Goal: Navigation & Orientation: Find specific page/section

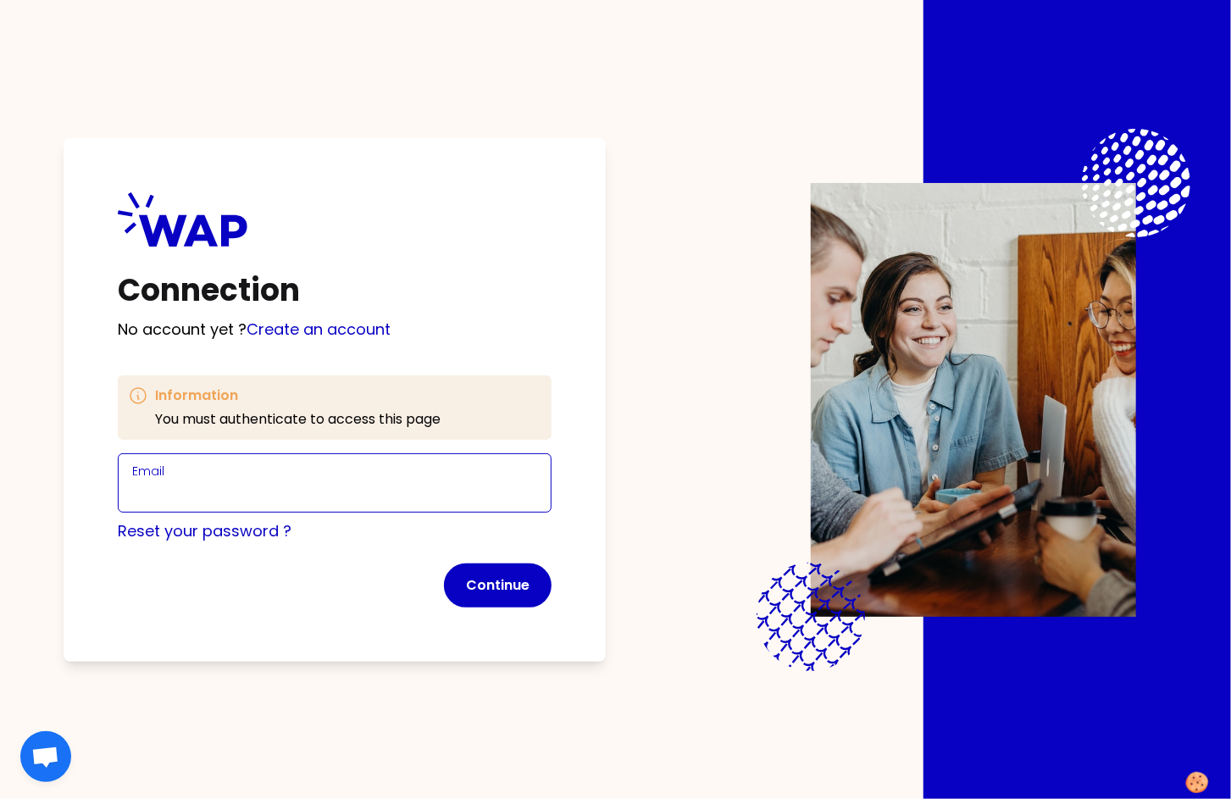
click at [251, 487] on input "Email" at bounding box center [334, 493] width 405 height 24
click at [252, 488] on input "[PERSON_NAME][EMAIL_ADDRESS][DOMAIN_NAME]" at bounding box center [334, 493] width 405 height 24
type input "[PERSON_NAME][EMAIL_ADDRESS][DOMAIN_NAME]"
click button "Continue" at bounding box center [498, 586] width 108 height 44
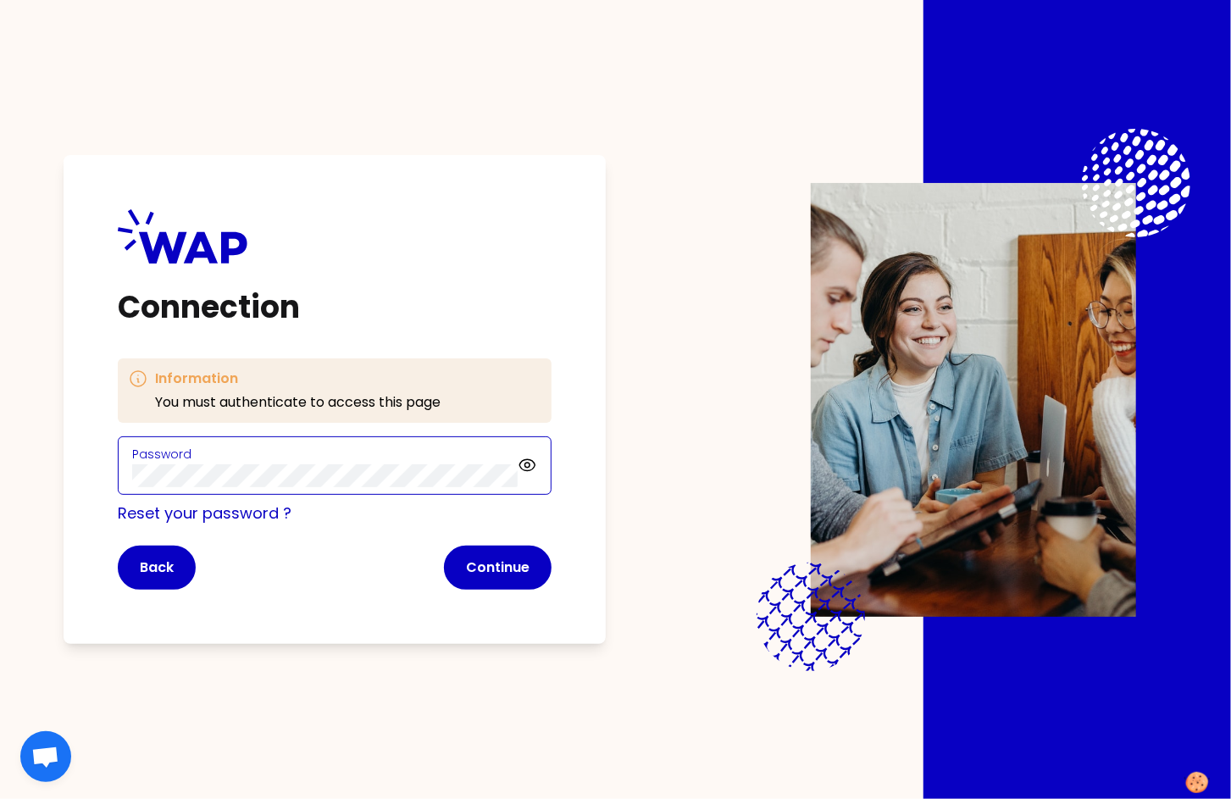
click button "Continue" at bounding box center [498, 568] width 108 height 44
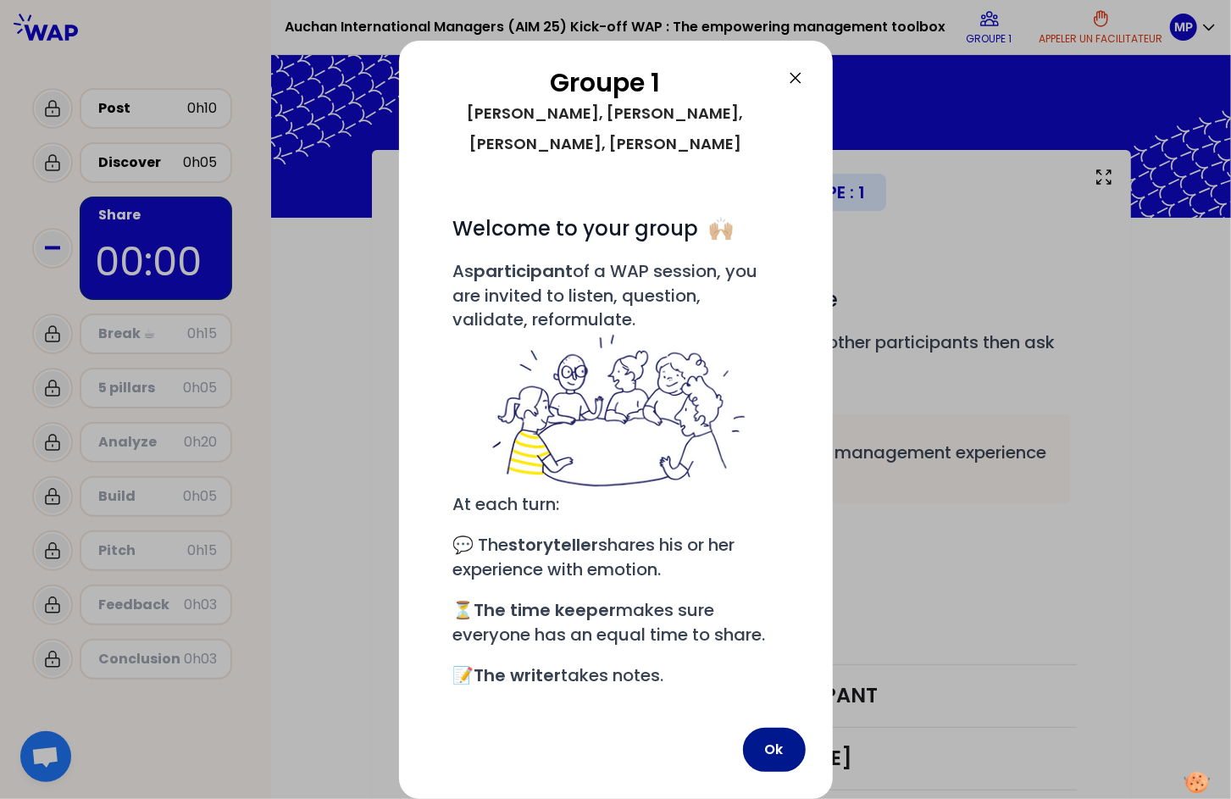
click at [767, 745] on button "Ok" at bounding box center [774, 750] width 63 height 44
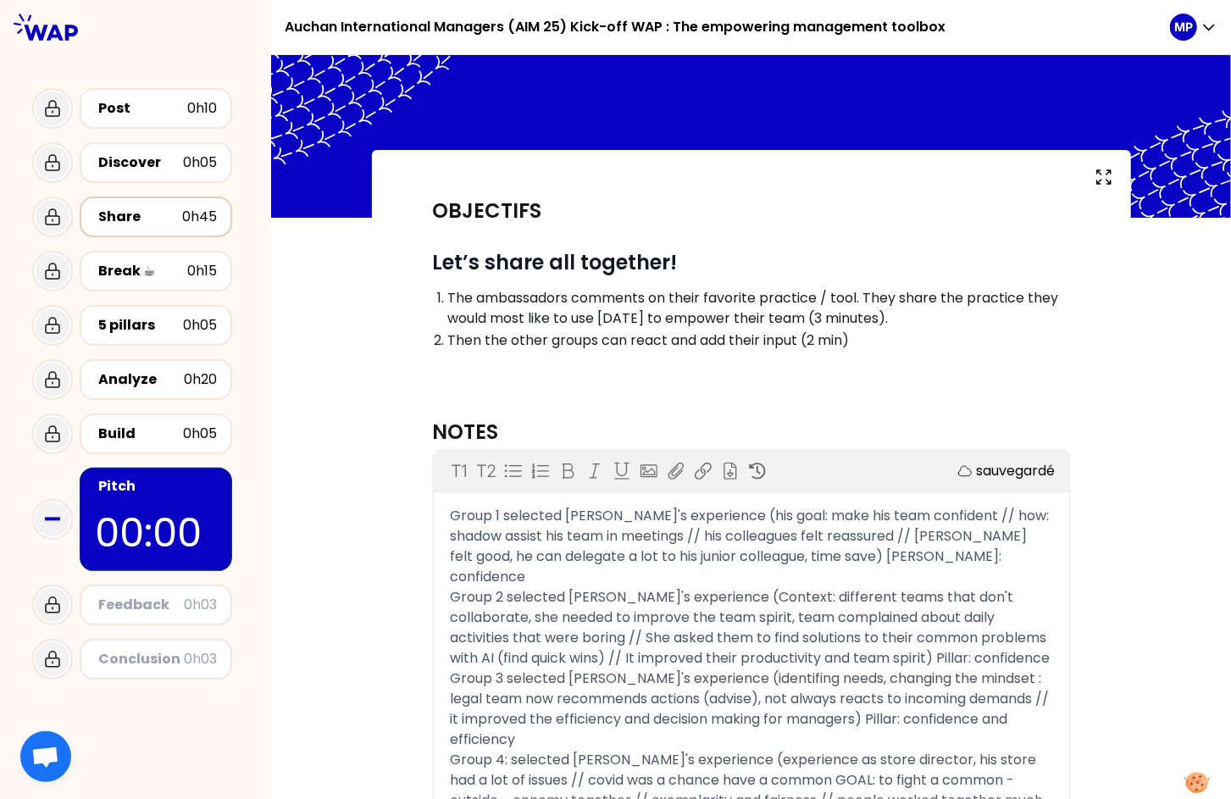
click at [148, 222] on div "Share" at bounding box center [140, 217] width 84 height 20
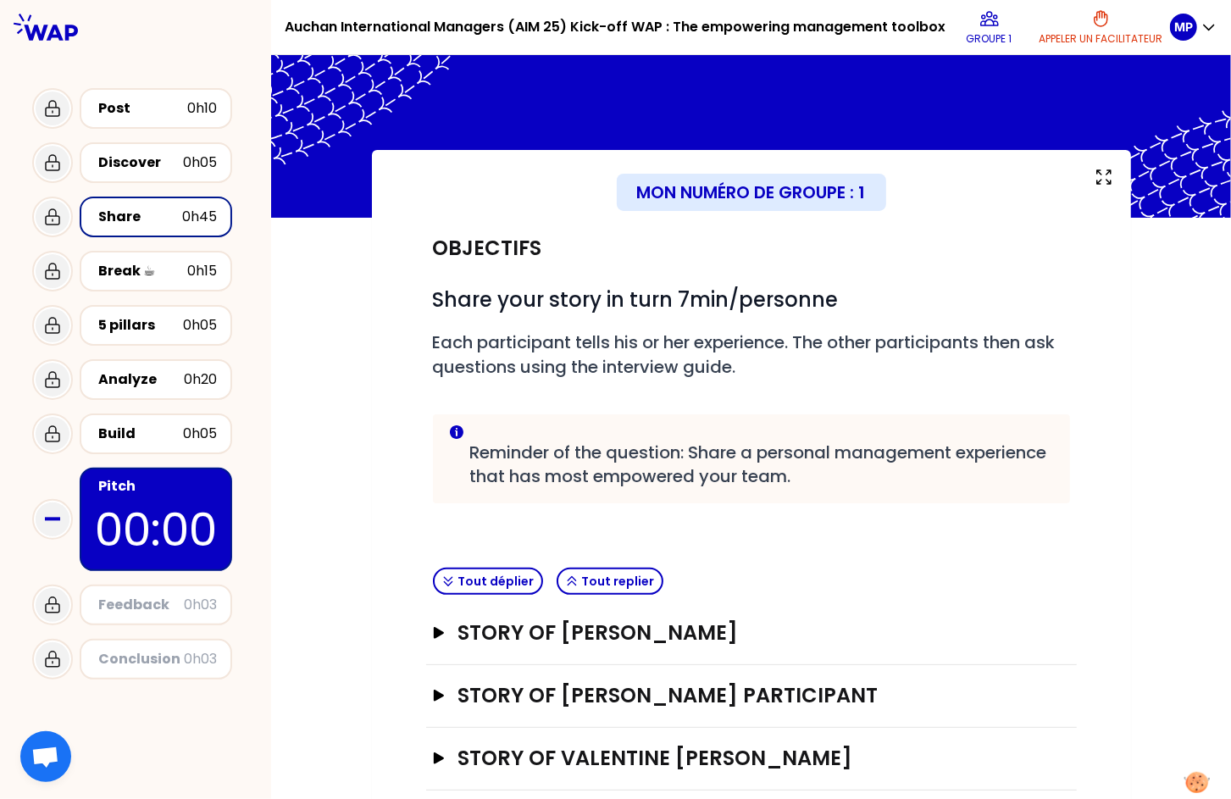
click at [148, 609] on div "Feedback" at bounding box center [141, 605] width 86 height 20
click at [148, 611] on div "Feedback" at bounding box center [141, 605] width 86 height 20
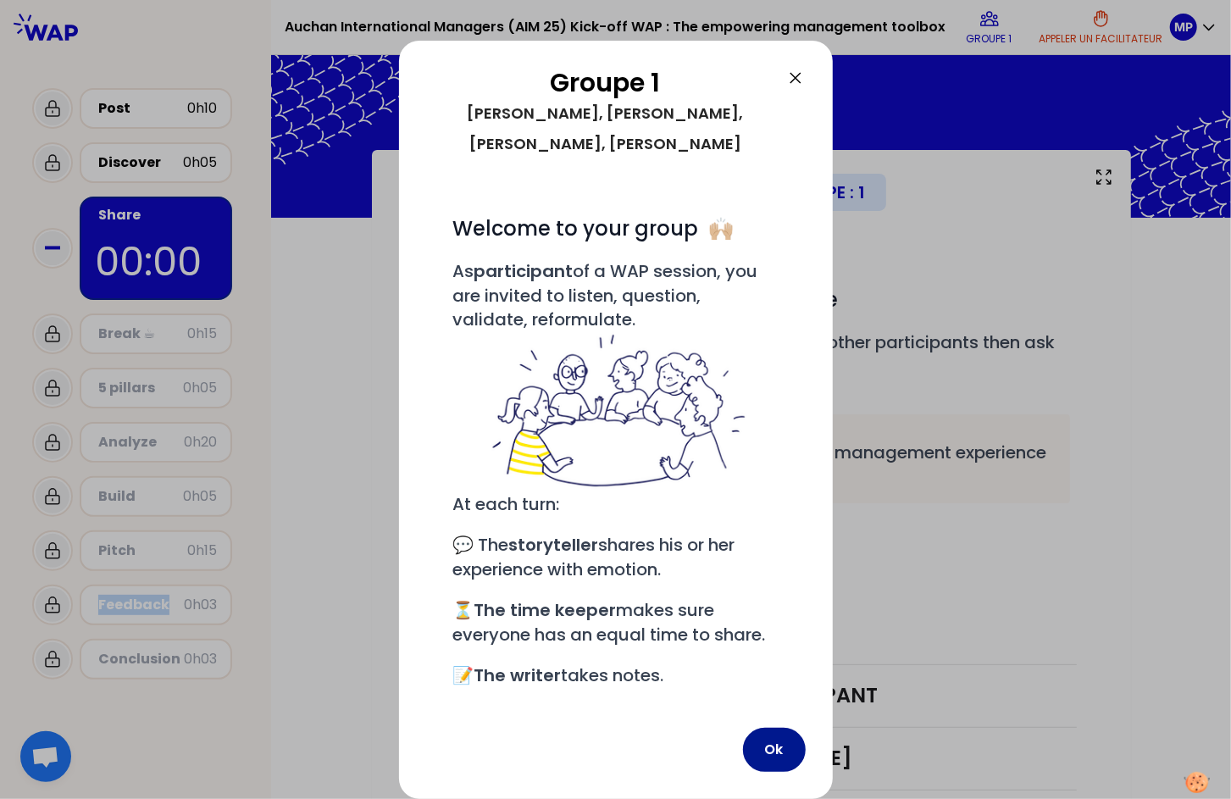
click at [780, 749] on button "Ok" at bounding box center [774, 750] width 63 height 44
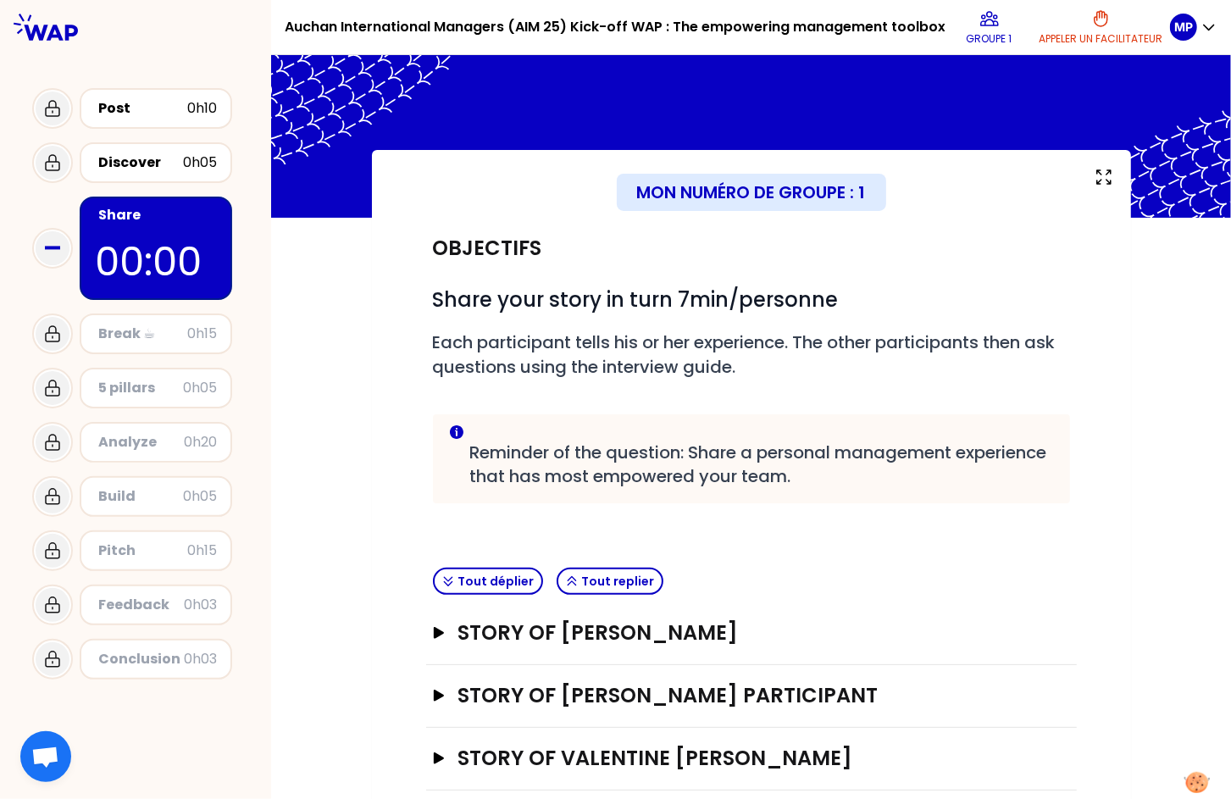
click at [153, 245] on p "00:00" at bounding box center [156, 261] width 122 height 59
click at [610, 697] on h3 "STORY OF [PERSON_NAME] Participant" at bounding box center [734, 695] width 552 height 27
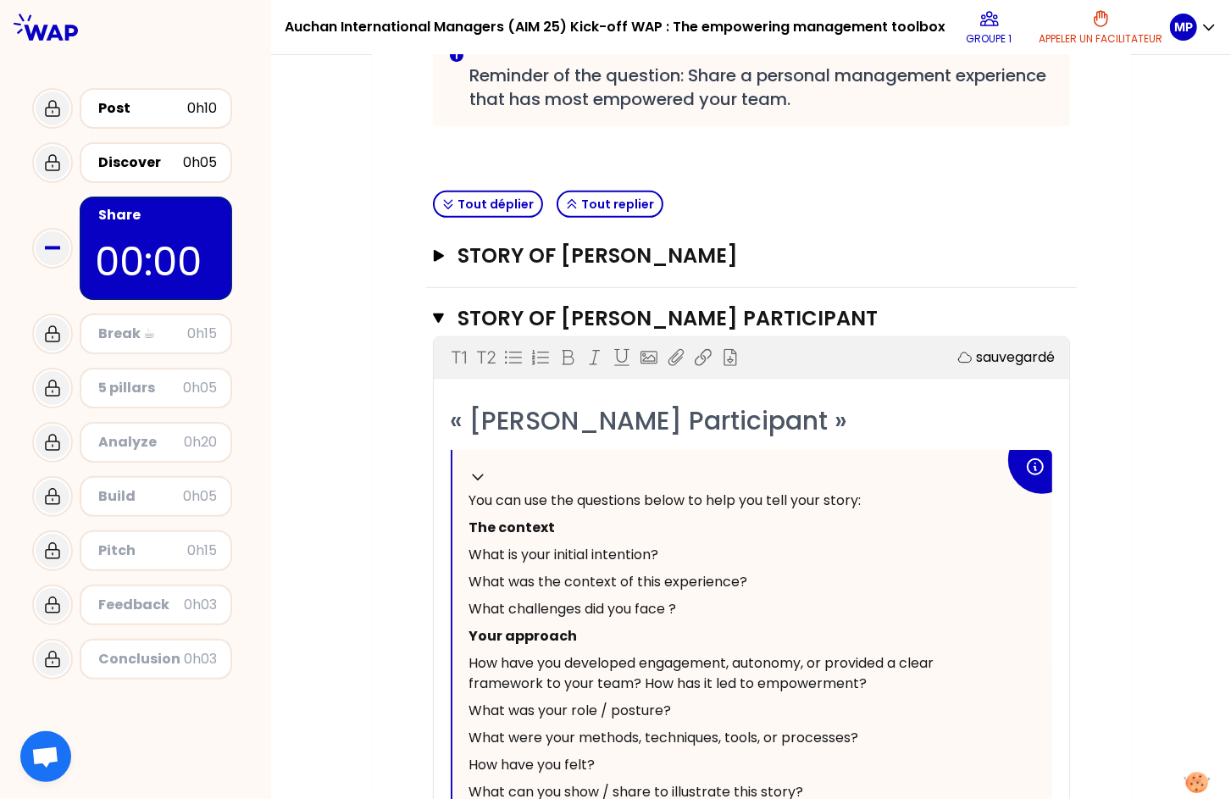
scroll to position [379, 0]
